Goal: Task Accomplishment & Management: Use online tool/utility

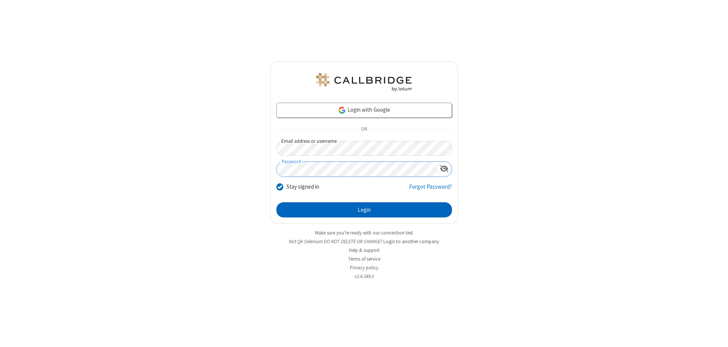
click at [364, 210] on button "Login" at bounding box center [364, 209] width 176 height 15
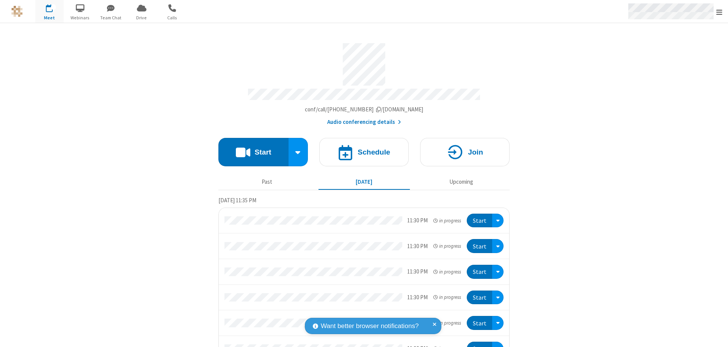
click at [719, 12] on span "Open menu" at bounding box center [719, 12] width 6 height 8
click at [141, 17] on span "Drive" at bounding box center [141, 17] width 28 height 7
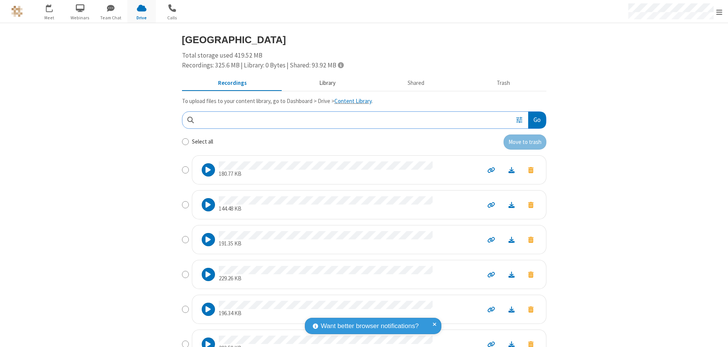
click at [323, 83] on button "Library" at bounding box center [327, 83] width 89 height 14
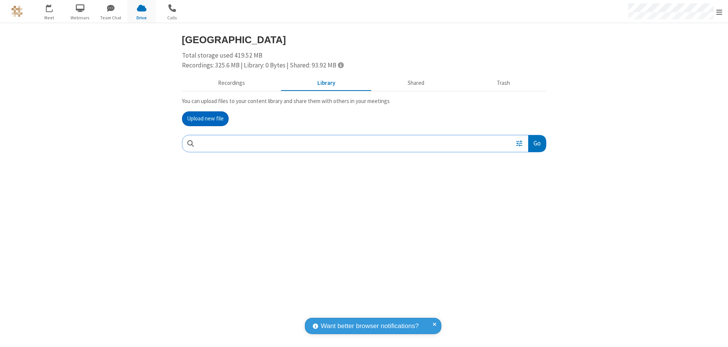
click at [205, 119] on button "Upload new file" at bounding box center [205, 118] width 47 height 15
